Goal: Task Accomplishment & Management: Use online tool/utility

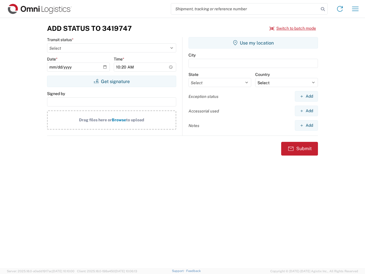
click at [245, 9] on input "search" at bounding box center [245, 8] width 148 height 11
click at [323, 9] on icon at bounding box center [323, 9] width 8 height 8
click at [340, 9] on icon at bounding box center [339, 8] width 9 height 9
click at [355, 9] on icon "button" at bounding box center [355, 9] width 7 height 4
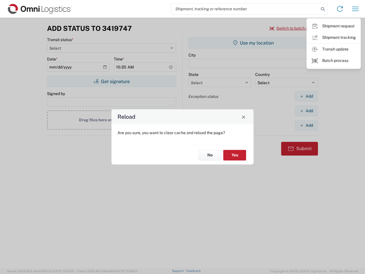
click at [293, 28] on div "Reload Are you sure, you want to clear cache and reload the page? No Yes" at bounding box center [182, 137] width 365 height 274
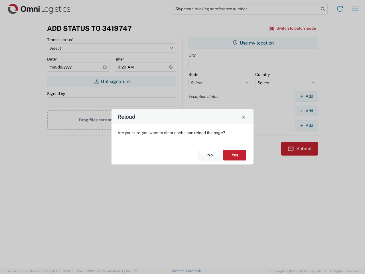
click at [111, 81] on div "Reload Are you sure, you want to clear cache and reload the page? No Yes" at bounding box center [182, 137] width 365 height 274
click at [253, 43] on div "Reload Are you sure, you want to clear cache and reload the page? No Yes" at bounding box center [182, 137] width 365 height 274
click at [306, 96] on div "Reload Are you sure, you want to clear cache and reload the page? No Yes" at bounding box center [182, 137] width 365 height 274
click at [306, 111] on div "Reload Are you sure, you want to clear cache and reload the page? No Yes" at bounding box center [182, 137] width 365 height 274
click at [306, 125] on div "Reload Are you sure, you want to clear cache and reload the page? No Yes" at bounding box center [182, 137] width 365 height 274
